Goal: Task Accomplishment & Management: Manage account settings

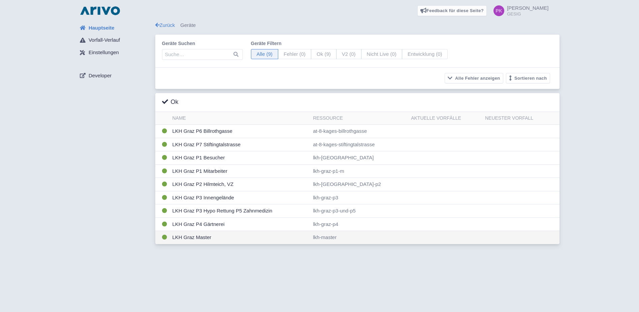
click at [198, 238] on td "LKH Graz Master" at bounding box center [240, 237] width 141 height 13
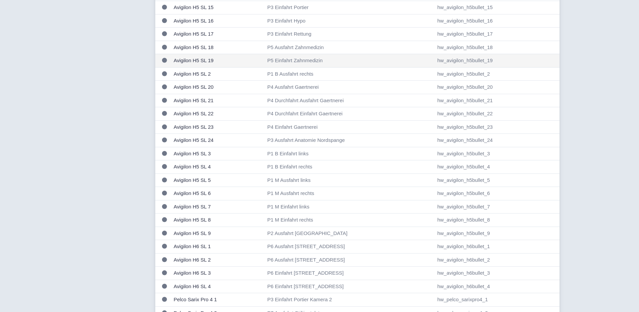
scroll to position [370, 0]
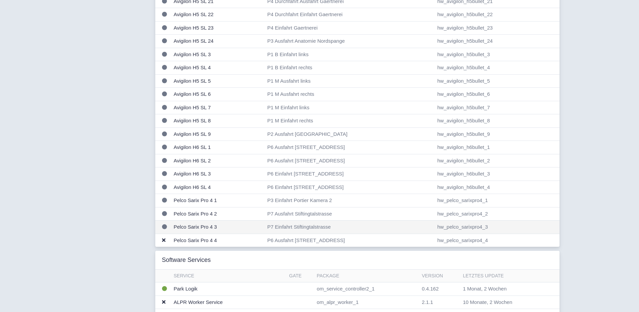
click at [272, 225] on td "P7 Einfahrt Stiftingtalstrasse" at bounding box center [350, 227] width 170 height 13
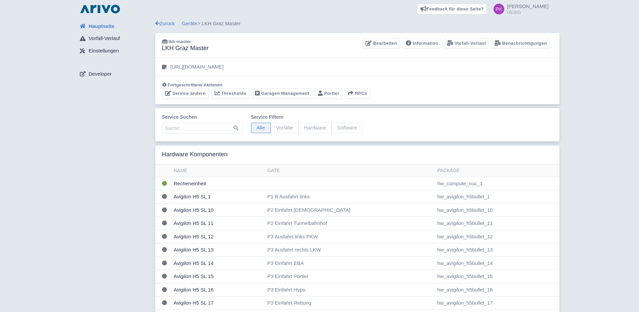
scroll to position [0, 0]
click at [382, 44] on link "Bearbeiten" at bounding box center [380, 45] width 37 height 10
click at [284, 96] on link "Garagen Management" at bounding box center [282, 95] width 60 height 10
